Goal: Navigation & Orientation: Find specific page/section

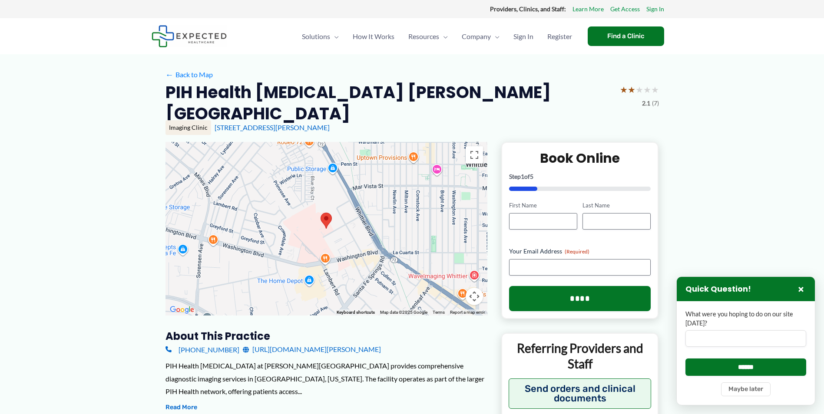
click at [484, 266] on div at bounding box center [327, 229] width 322 height 174
drag, startPoint x: 104, startPoint y: 156, endPoint x: 212, endPoint y: 296, distance: 176.3
